Goal: Information Seeking & Learning: Learn about a topic

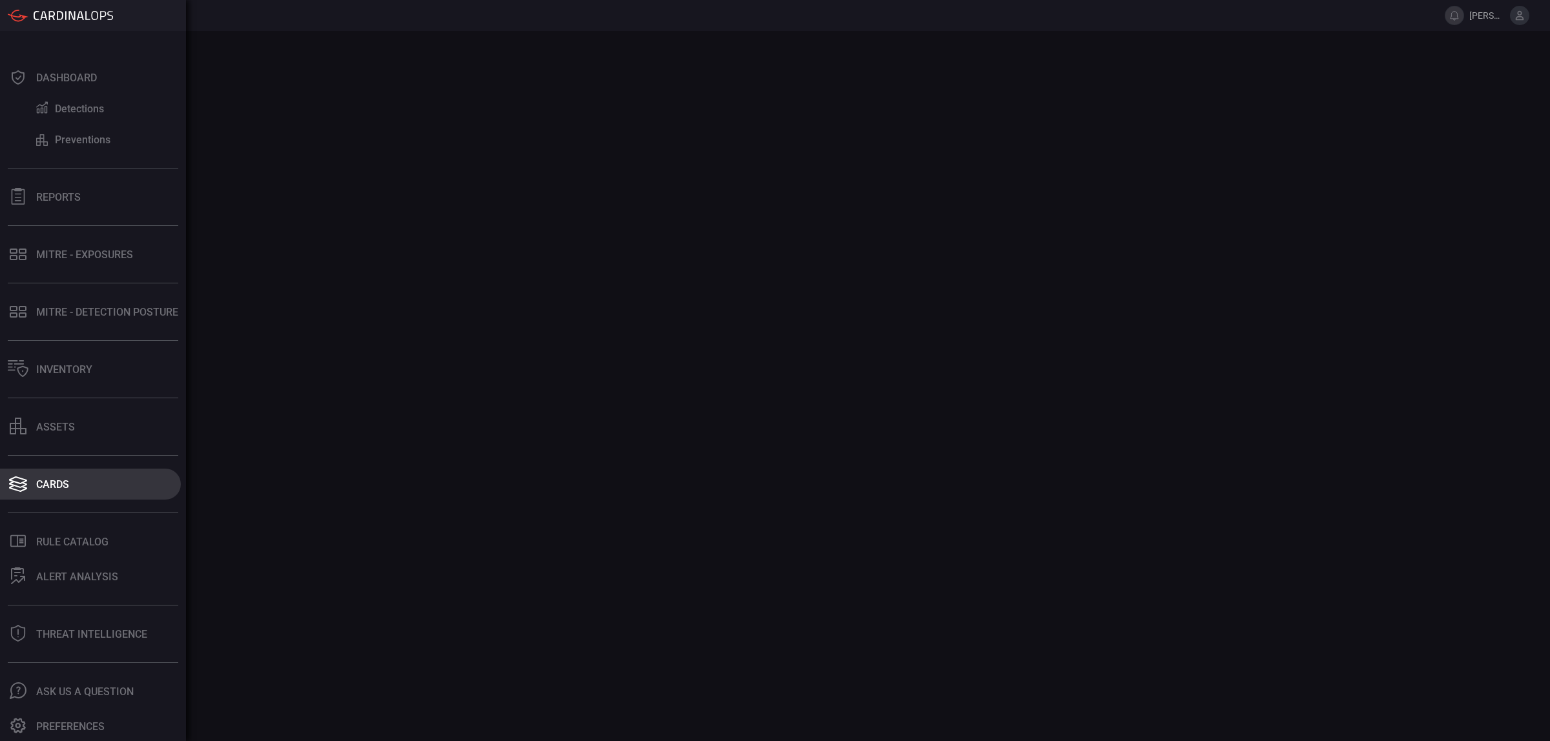
click at [49, 495] on button "Cards" at bounding box center [90, 484] width 181 height 31
click at [56, 483] on div "Cards" at bounding box center [52, 485] width 33 height 12
click at [63, 212] on button "Reports" at bounding box center [90, 196] width 181 height 31
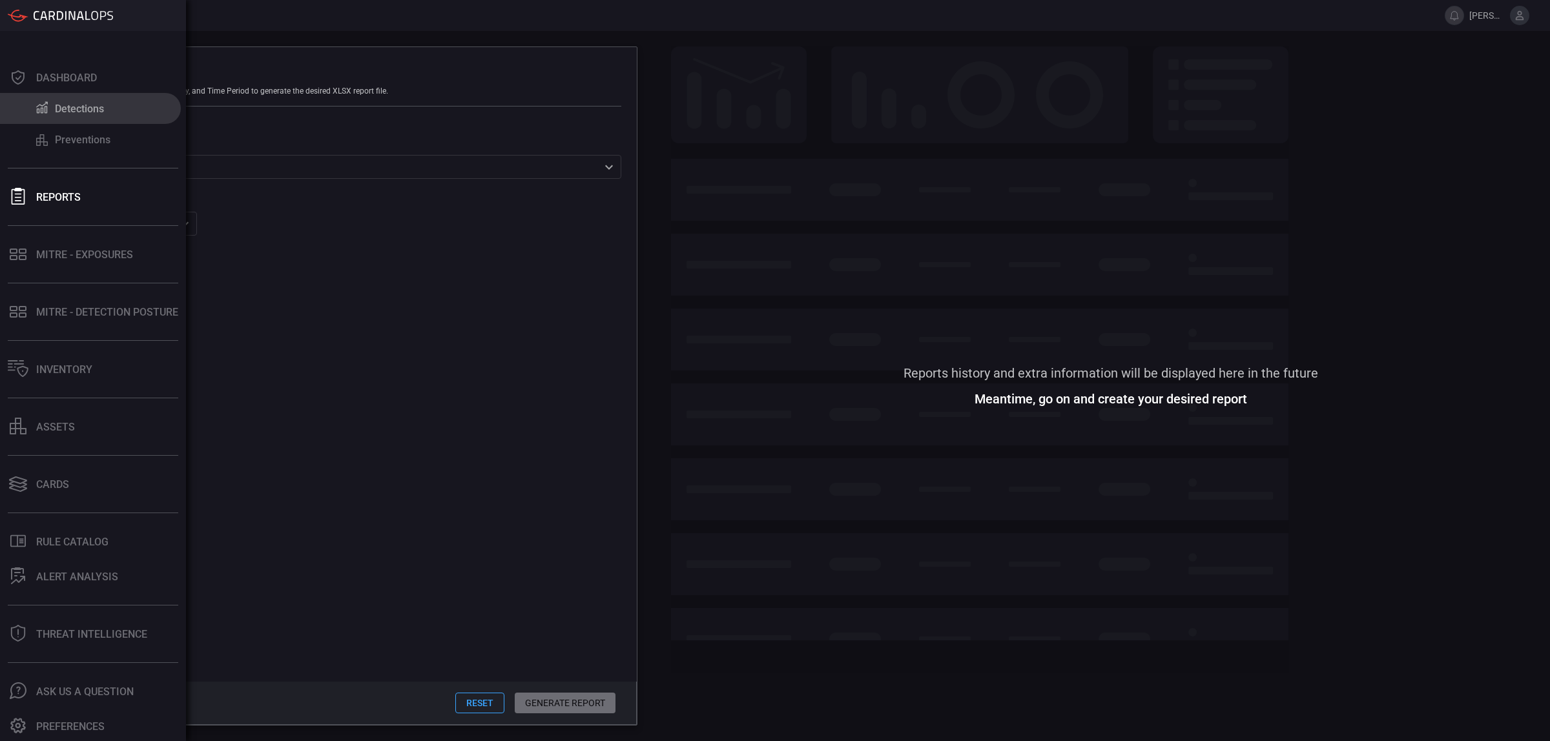
click at [57, 112] on div "Detections" at bounding box center [79, 109] width 49 height 12
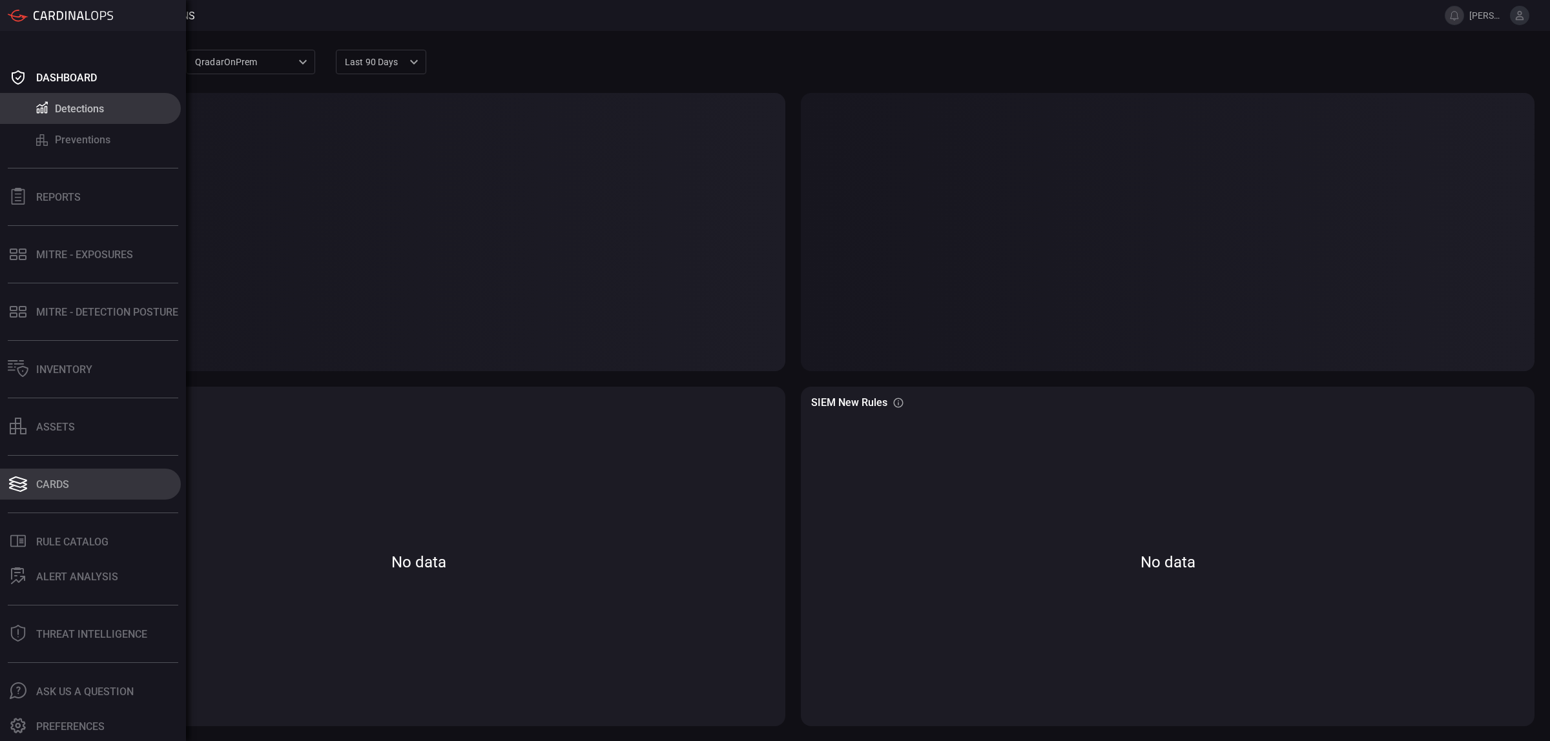
click at [76, 480] on button "Cards" at bounding box center [90, 484] width 181 height 31
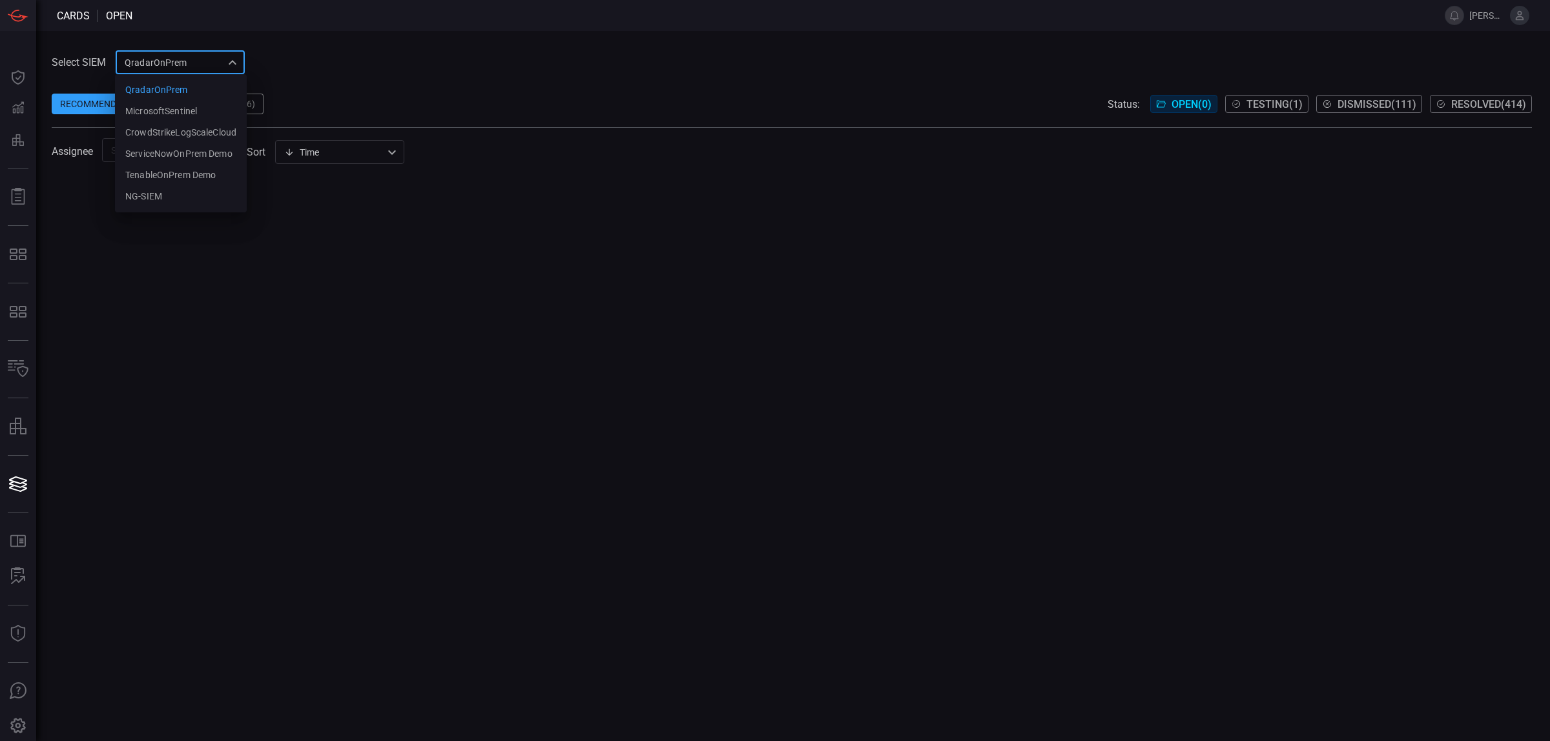
click at [203, 68] on div "QradarOnPrem 5aadb41e-e732-4a7a-884f-5c29e918b1b8 QradarOnPrem MicrosoftSentine…" at bounding box center [180, 62] width 129 height 24
click at [156, 187] on li "NG-SIEM" at bounding box center [181, 196] width 132 height 21
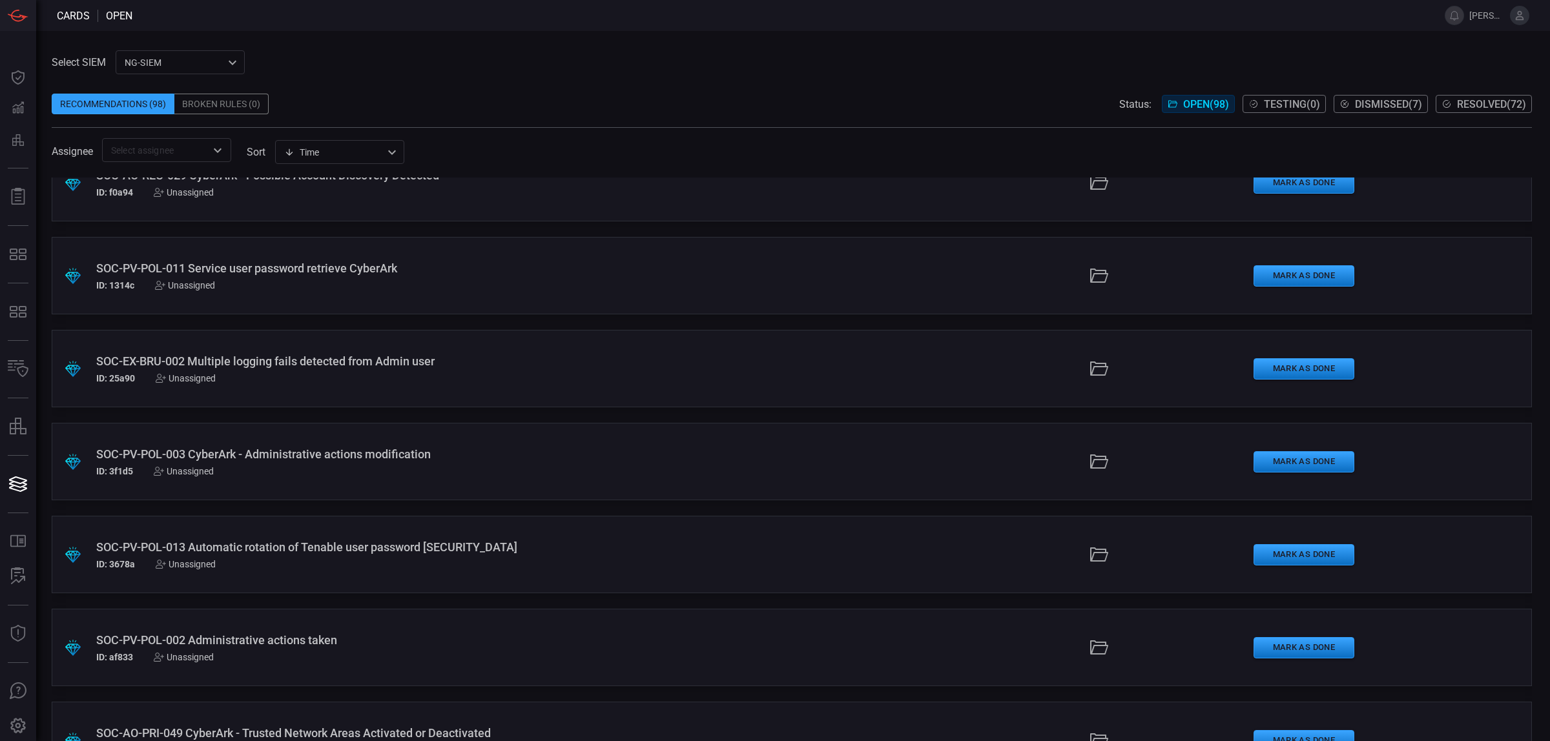
scroll to position [2260, 0]
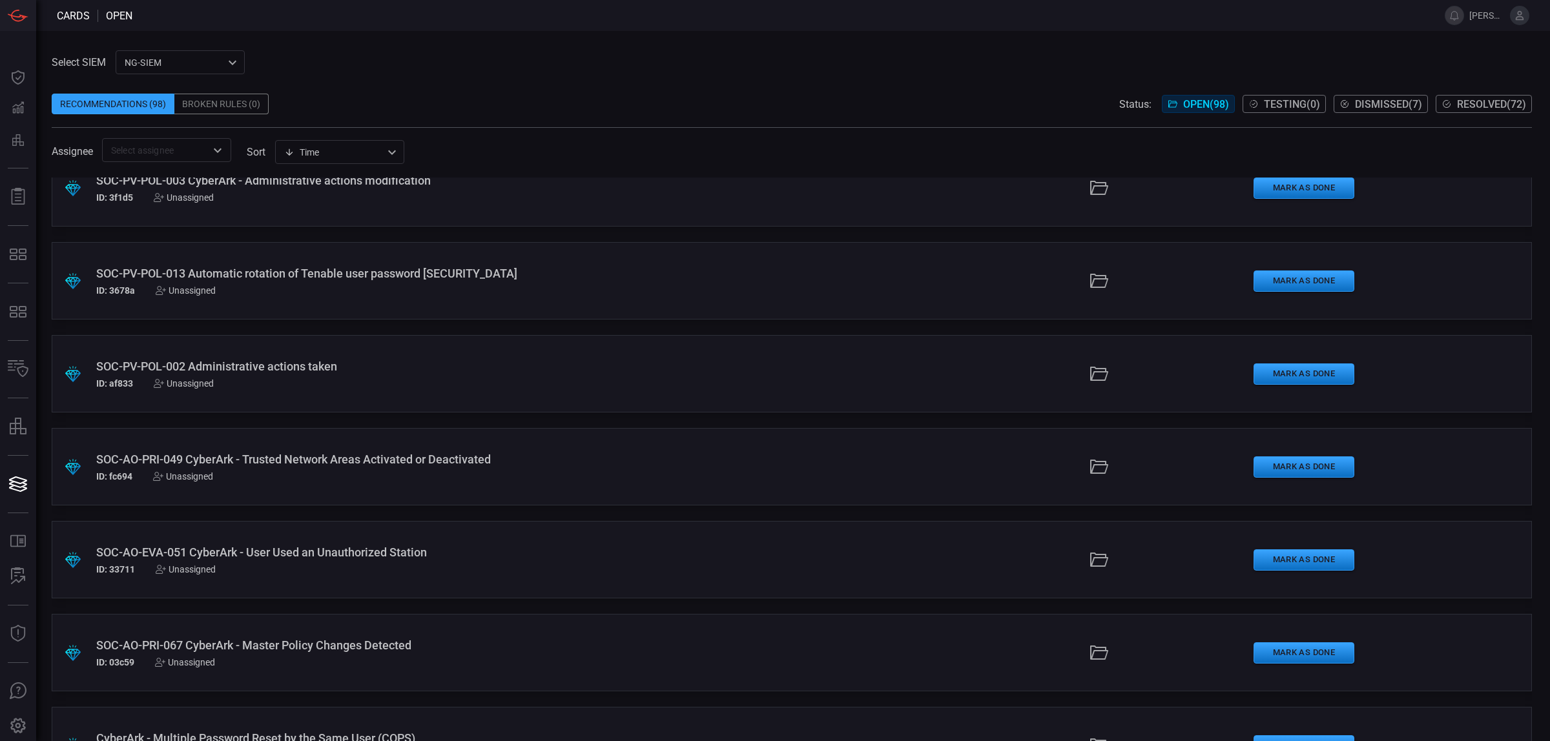
click at [1370, 95] on button "Dismissed ( 7 )" at bounding box center [1381, 104] width 94 height 18
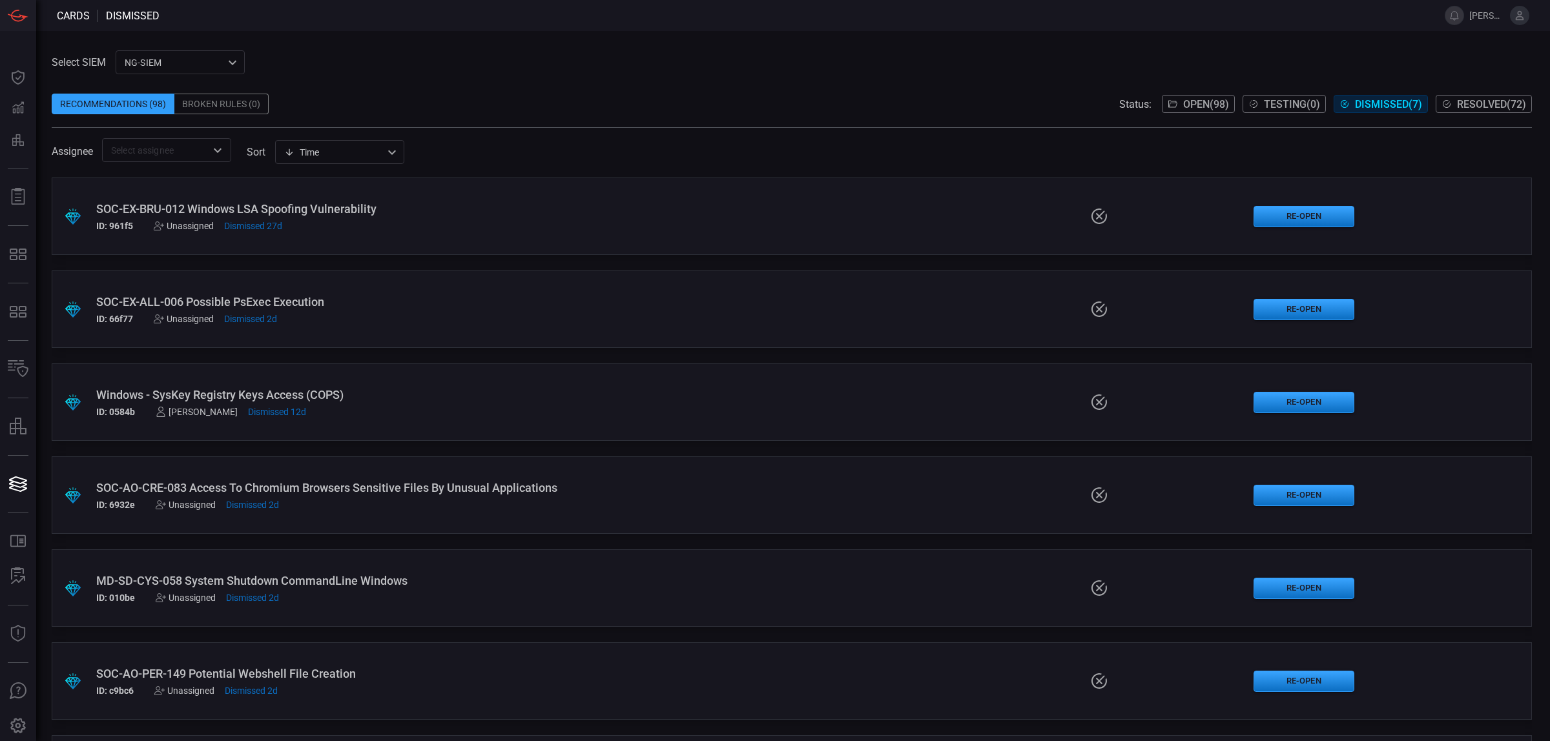
click at [356, 397] on div "Windows - SysKey Registry Keys Access (COPS)" at bounding box center [378, 395] width 565 height 14
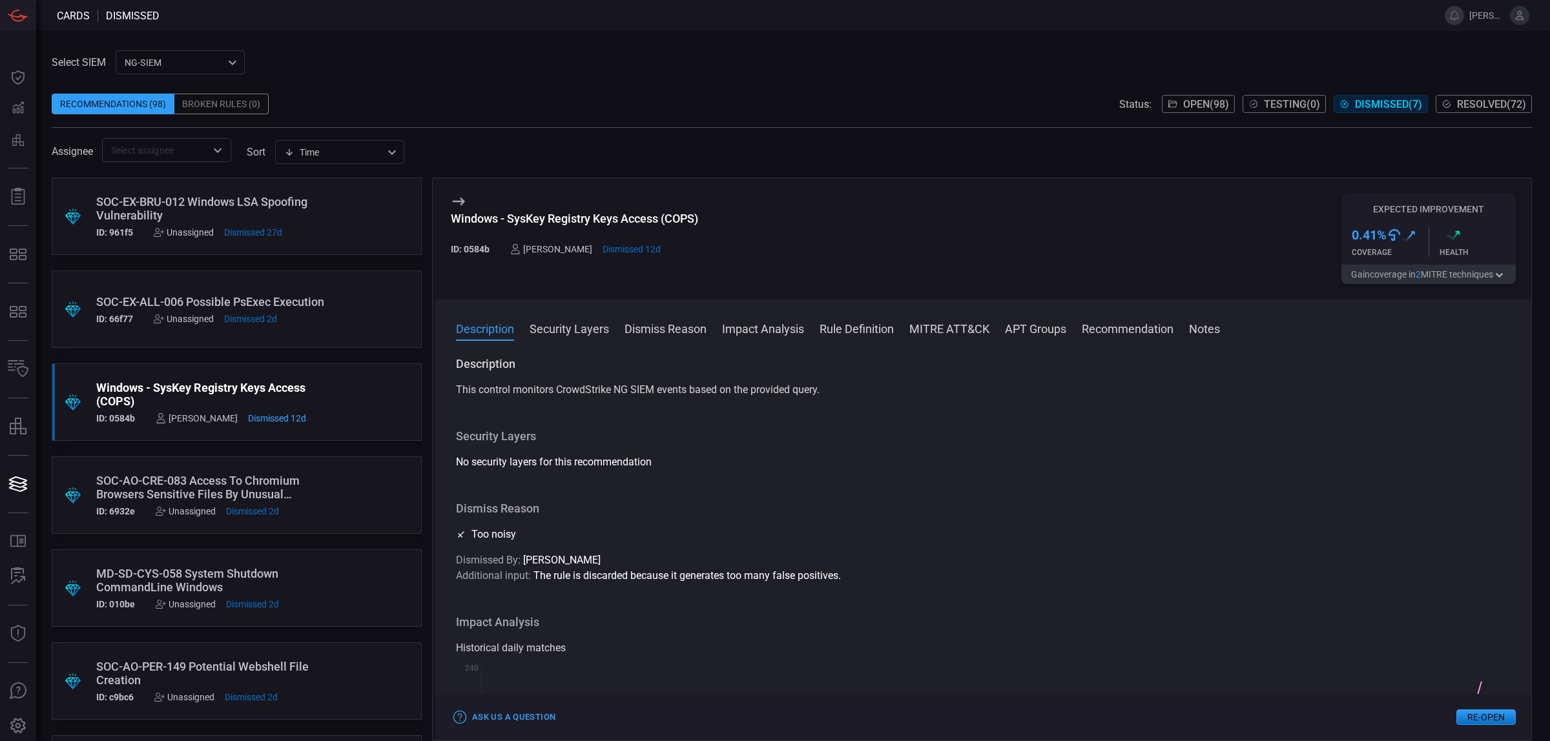
click at [744, 331] on button "Impact Analysis" at bounding box center [763, 327] width 82 height 15
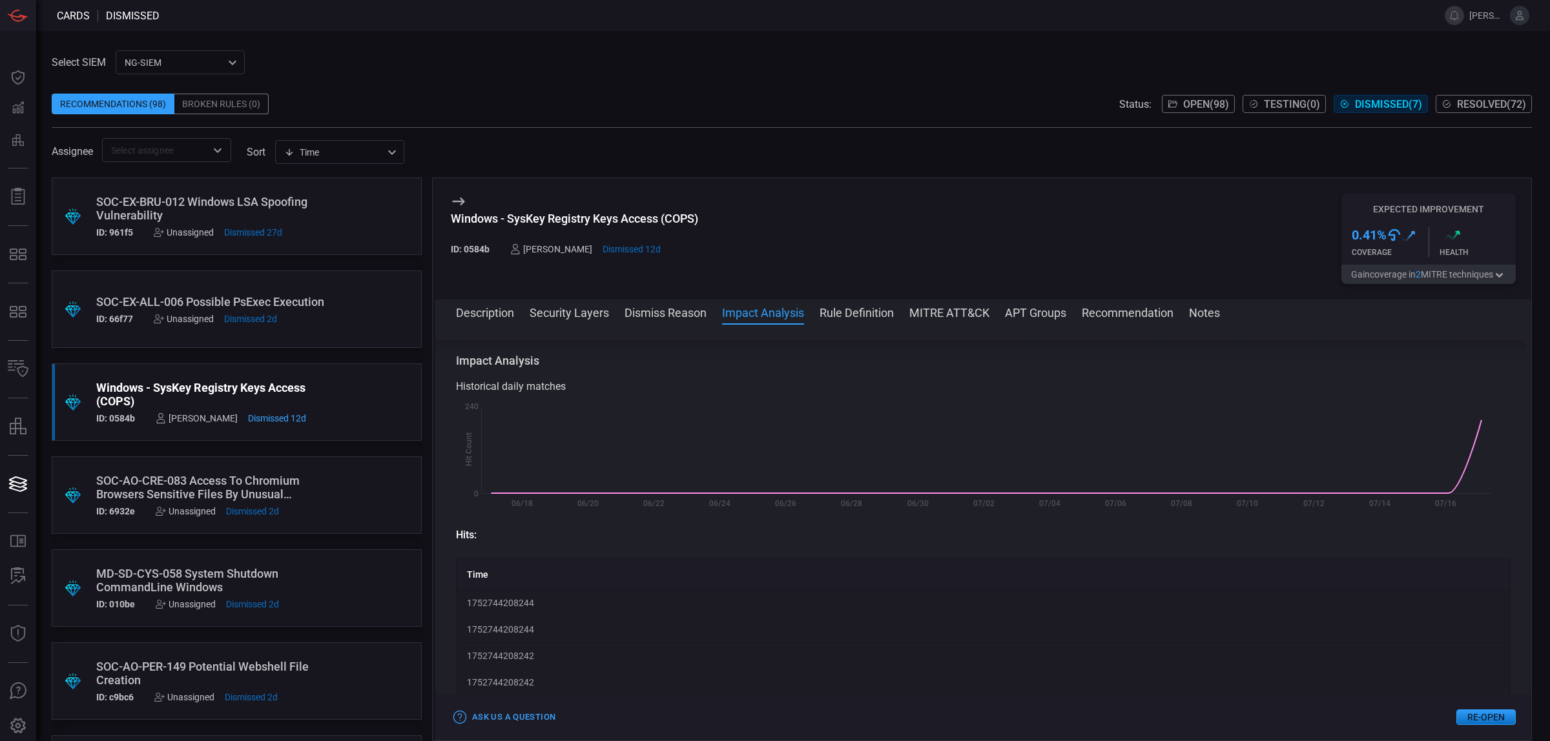
click at [871, 315] on button "Rule Definition" at bounding box center [857, 311] width 74 height 15
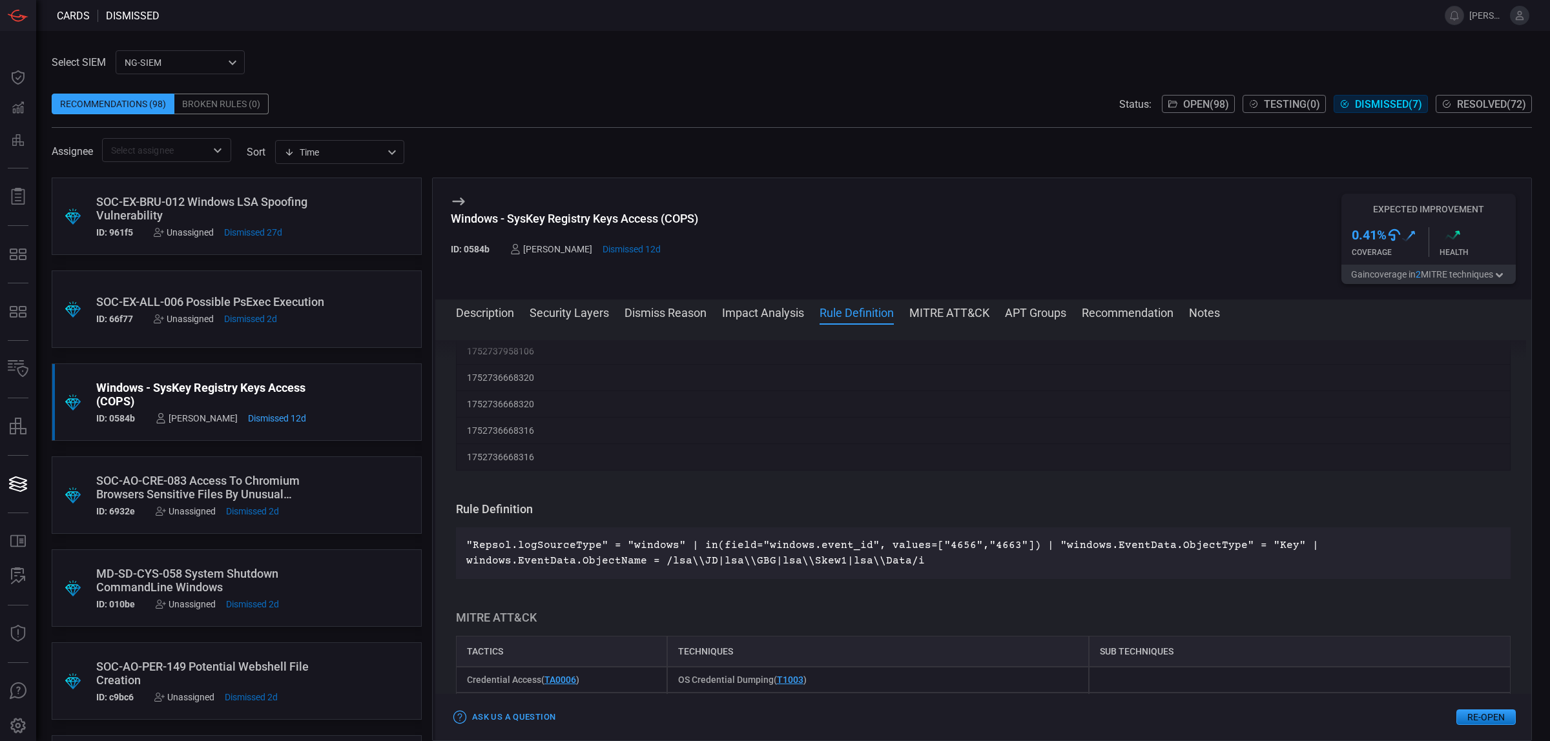
scroll to position [3176, 0]
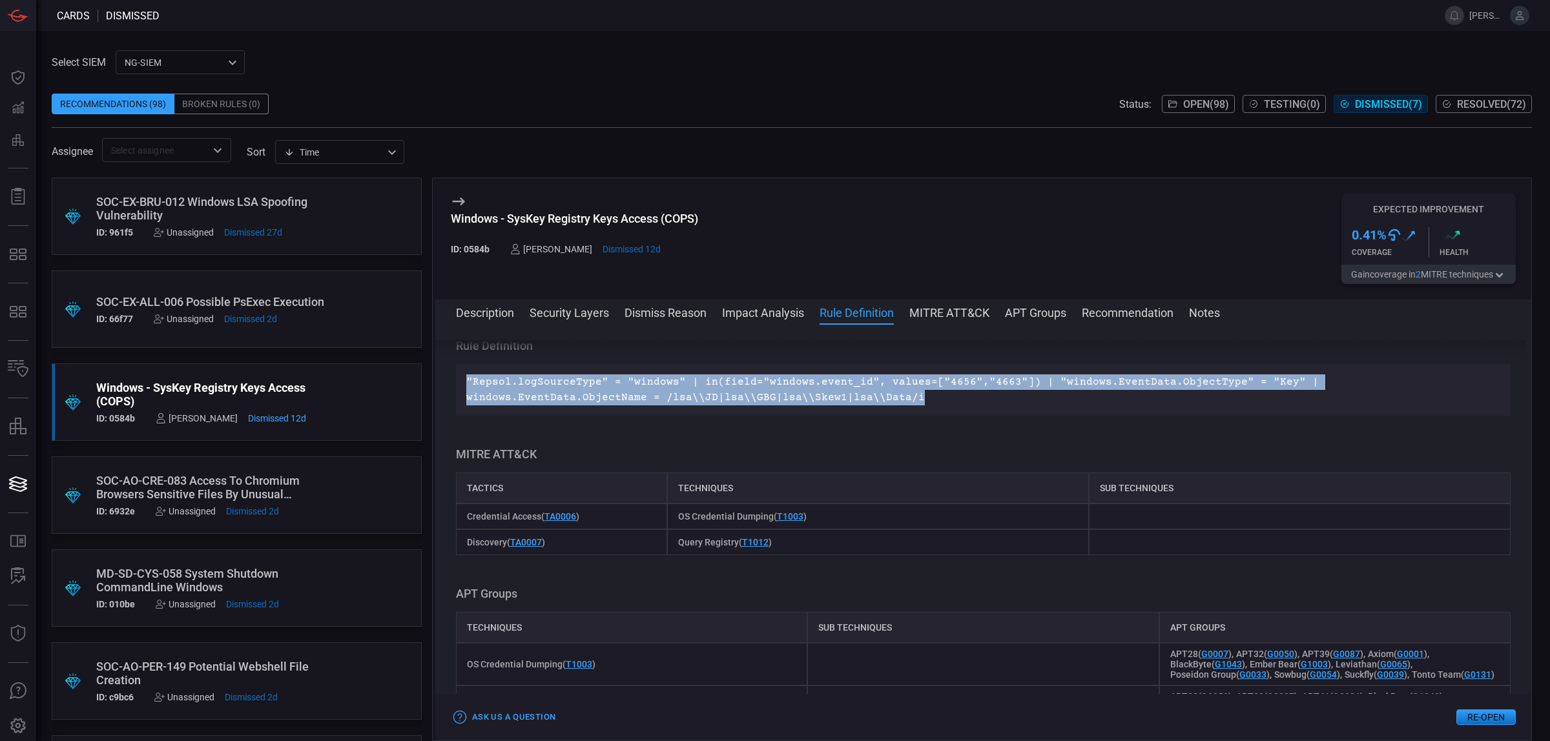
drag, startPoint x: 730, startPoint y: 411, endPoint x: 443, endPoint y: 402, distance: 287.5
click at [443, 402] on div "Description This control monitors CrowdStrike NG SIEM events based on the provi…" at bounding box center [983, 530] width 1096 height 380
copy p ""Repsol.logSourceType" = "windows" | in(field="windows.event_id", values=["4656…"
